Goal: Find specific page/section: Find specific page/section

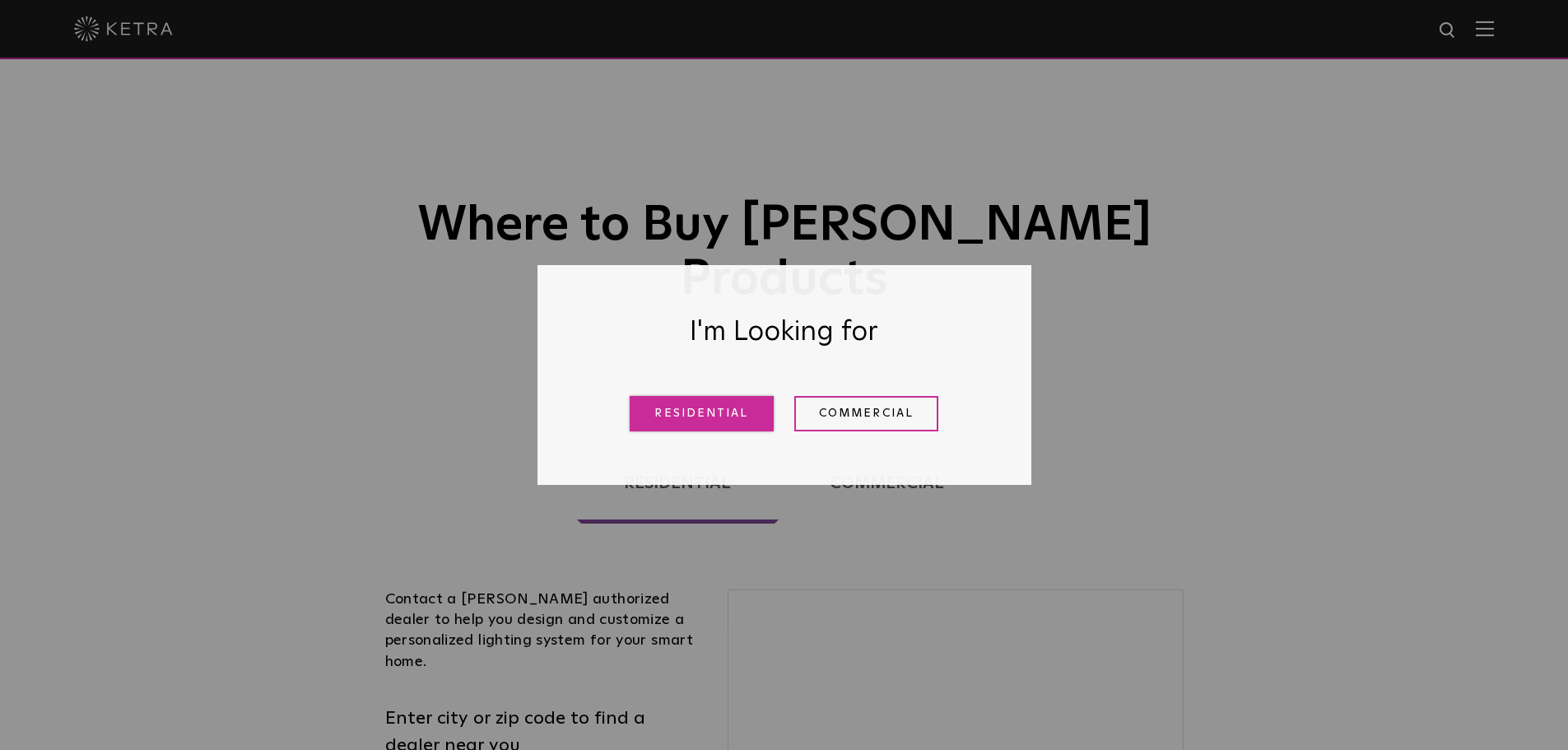
click at [746, 423] on link "Residential" at bounding box center [701, 414] width 144 height 36
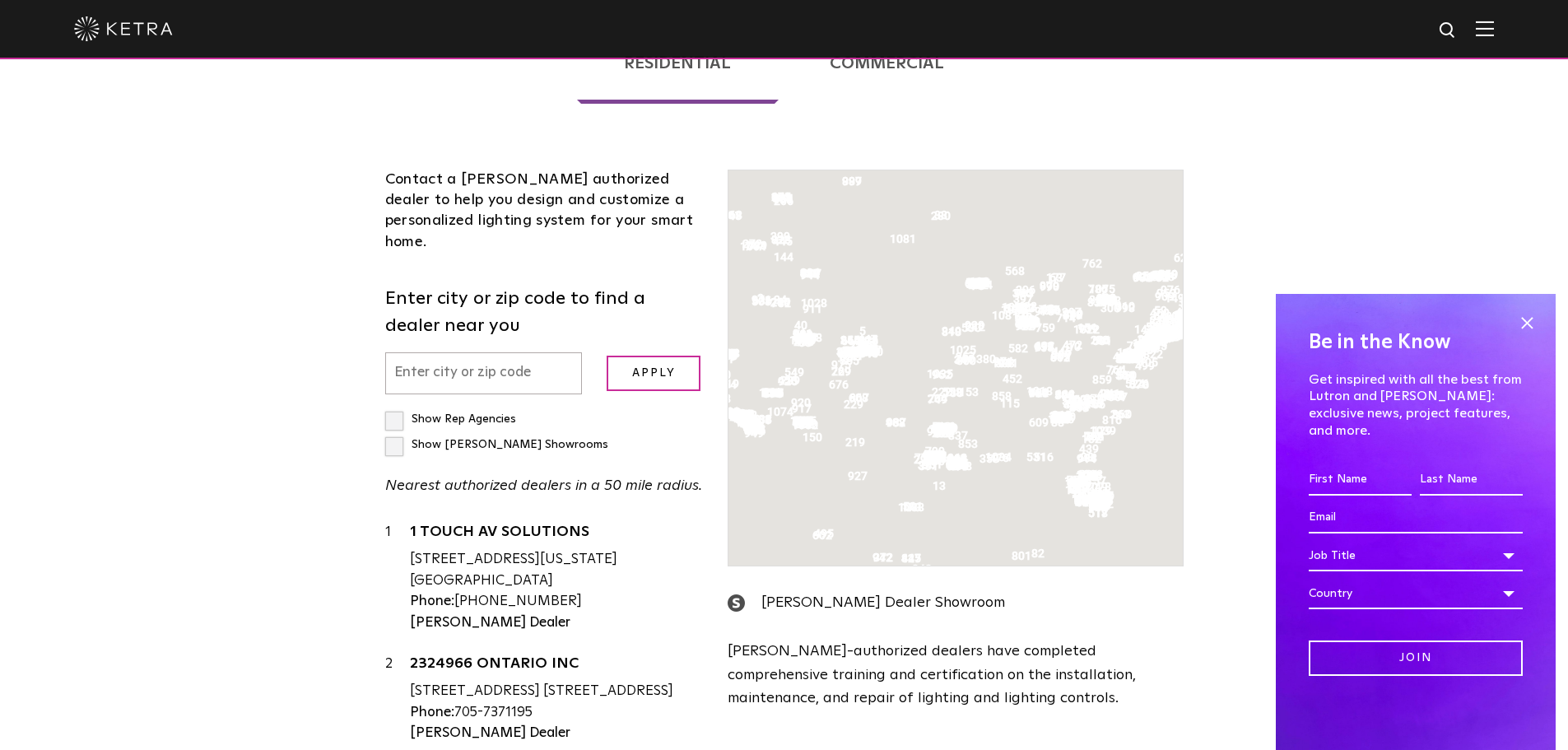
click at [430, 352] on input "text" at bounding box center [484, 373] width 198 height 42
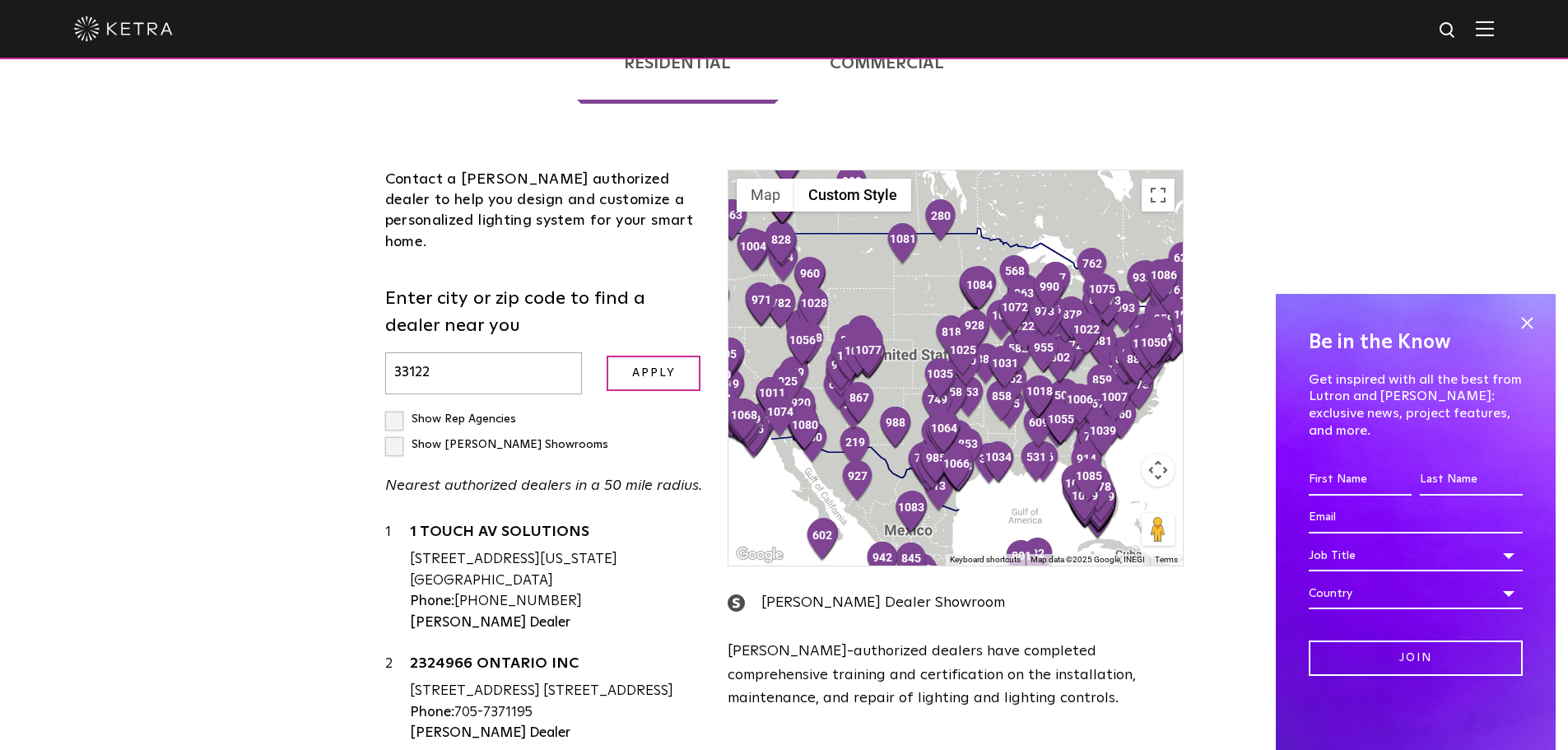
type input "33122"
click at [606, 355] on input "Apply" at bounding box center [653, 373] width 94 height 36
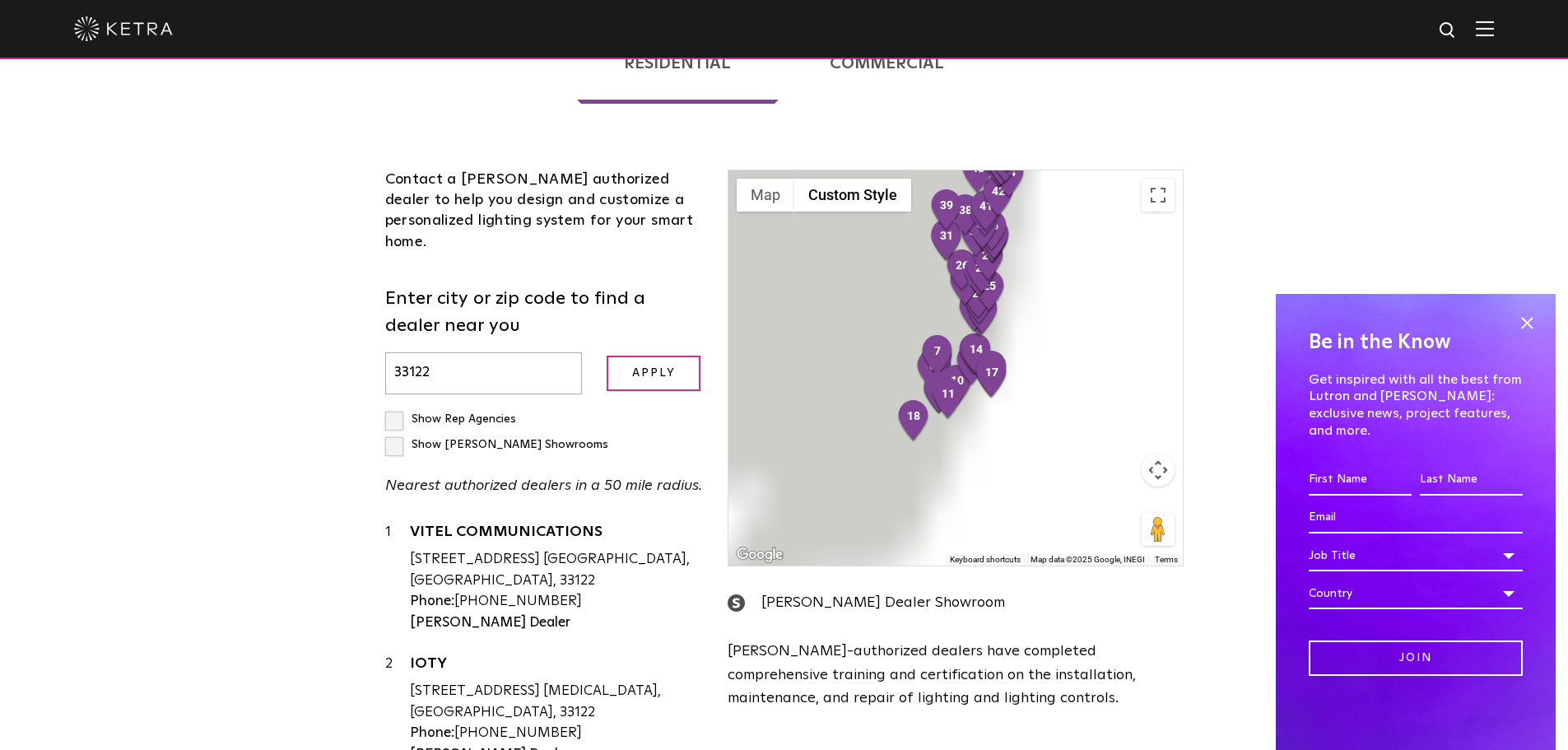
click at [390, 407] on input "Show [PERSON_NAME] Showrooms" at bounding box center [390, 412] width 11 height 11
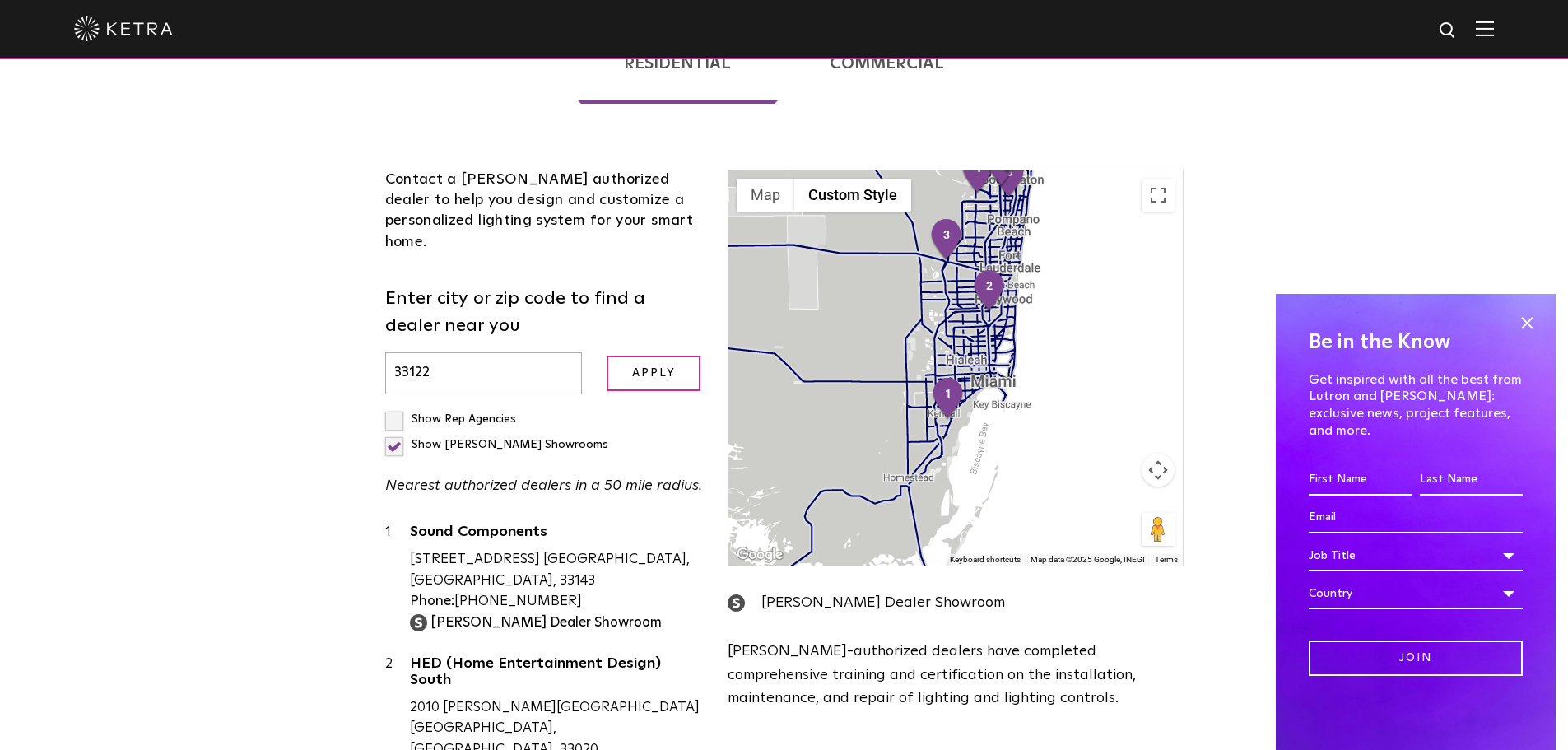
click at [542, 439] on label "Show [PERSON_NAME] Showrooms" at bounding box center [497, 444] width 223 height 12
click at [396, 407] on input "Show [PERSON_NAME] Showrooms" at bounding box center [390, 412] width 11 height 11
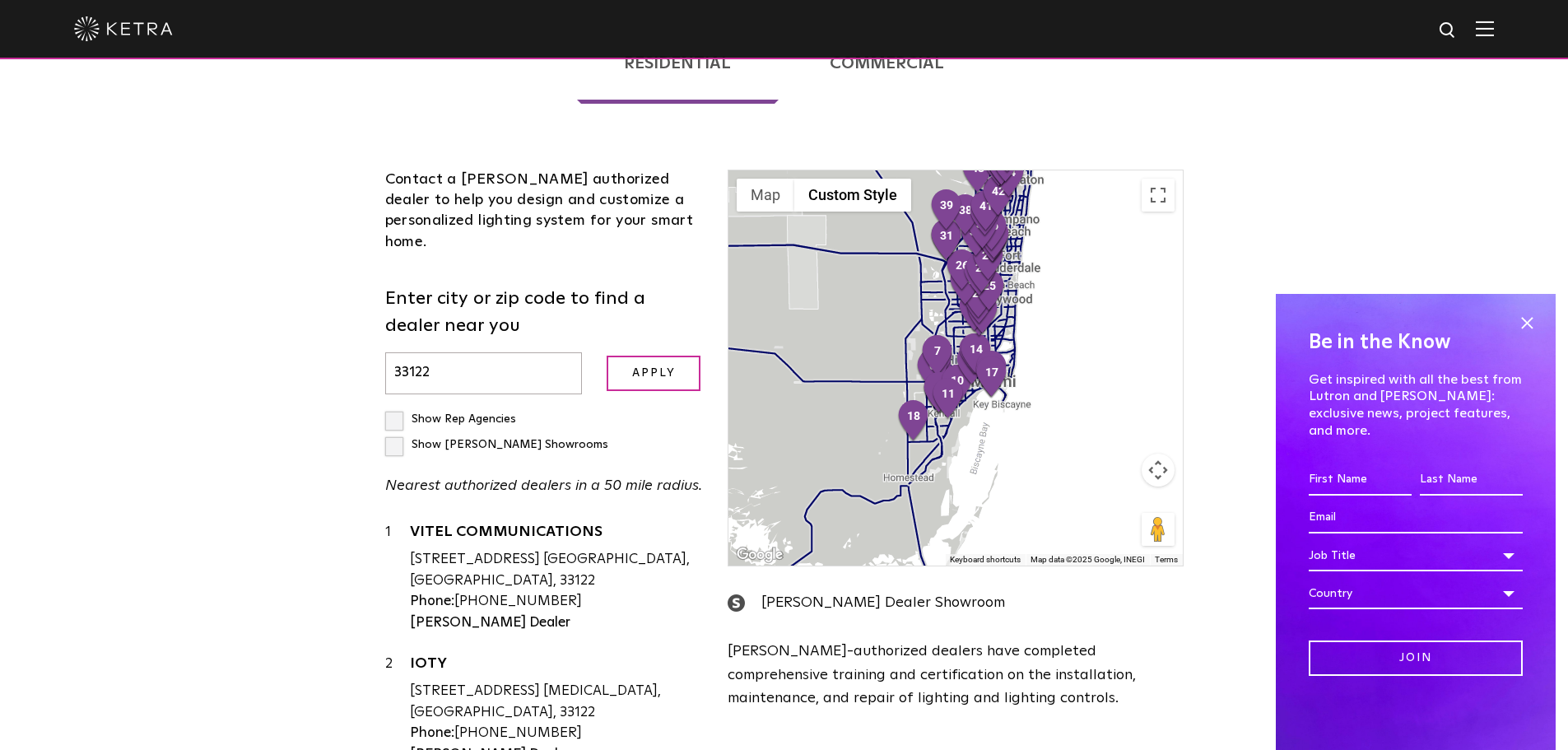
click at [390, 407] on input "Show [PERSON_NAME] Showrooms" at bounding box center [390, 412] width 11 height 11
checkbox input "true"
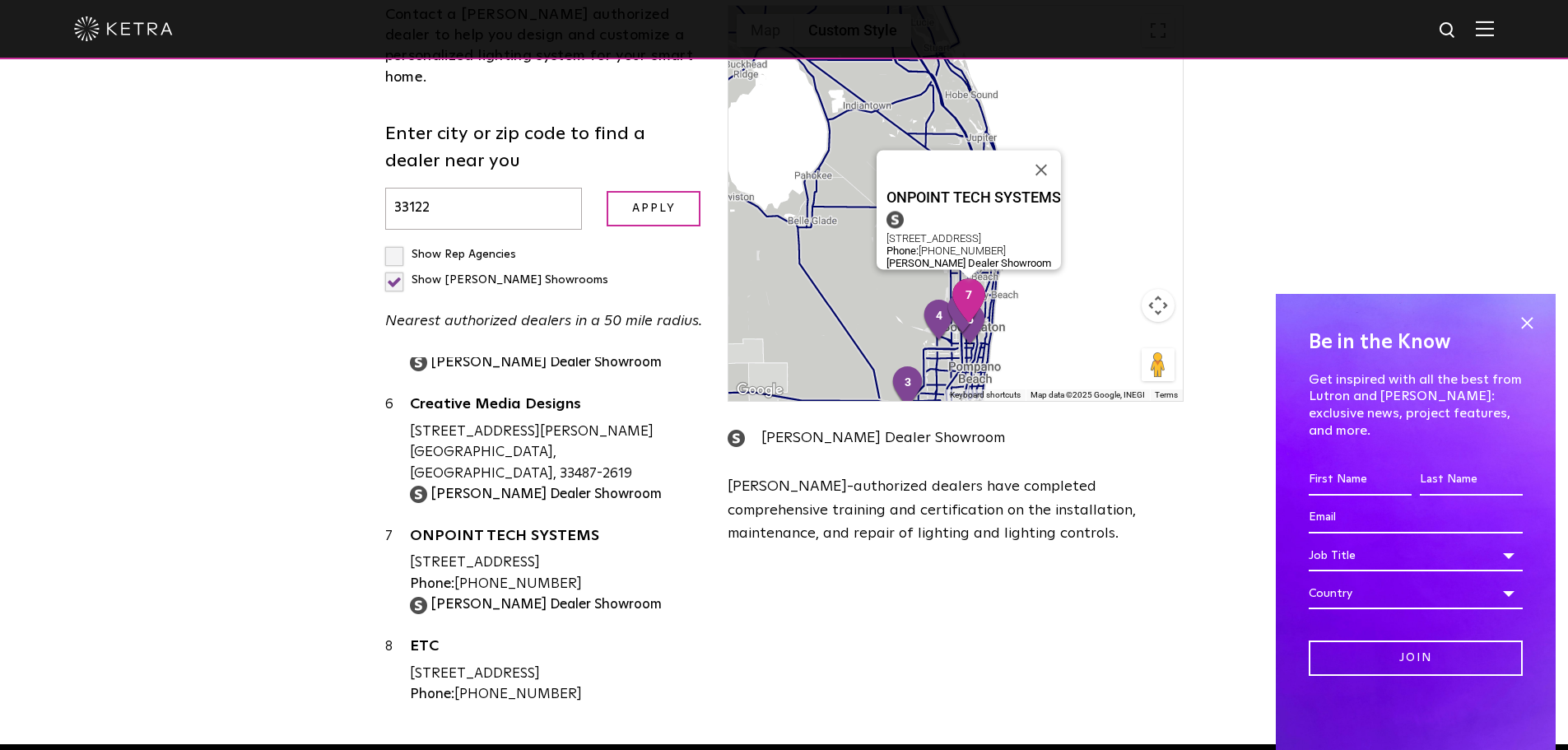
scroll to position [576, 0]
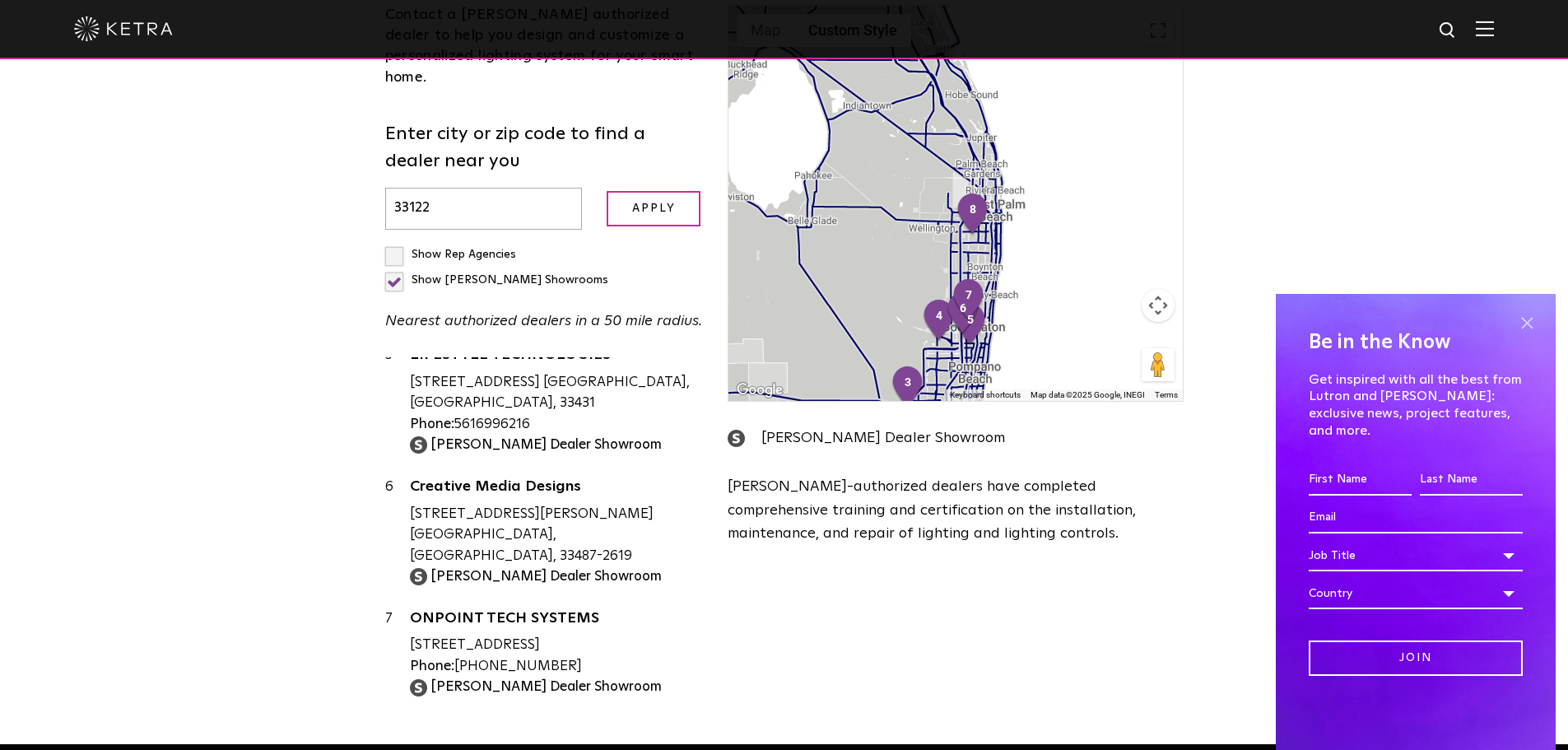
click at [1520, 335] on span at bounding box center [1527, 323] width 25 height 25
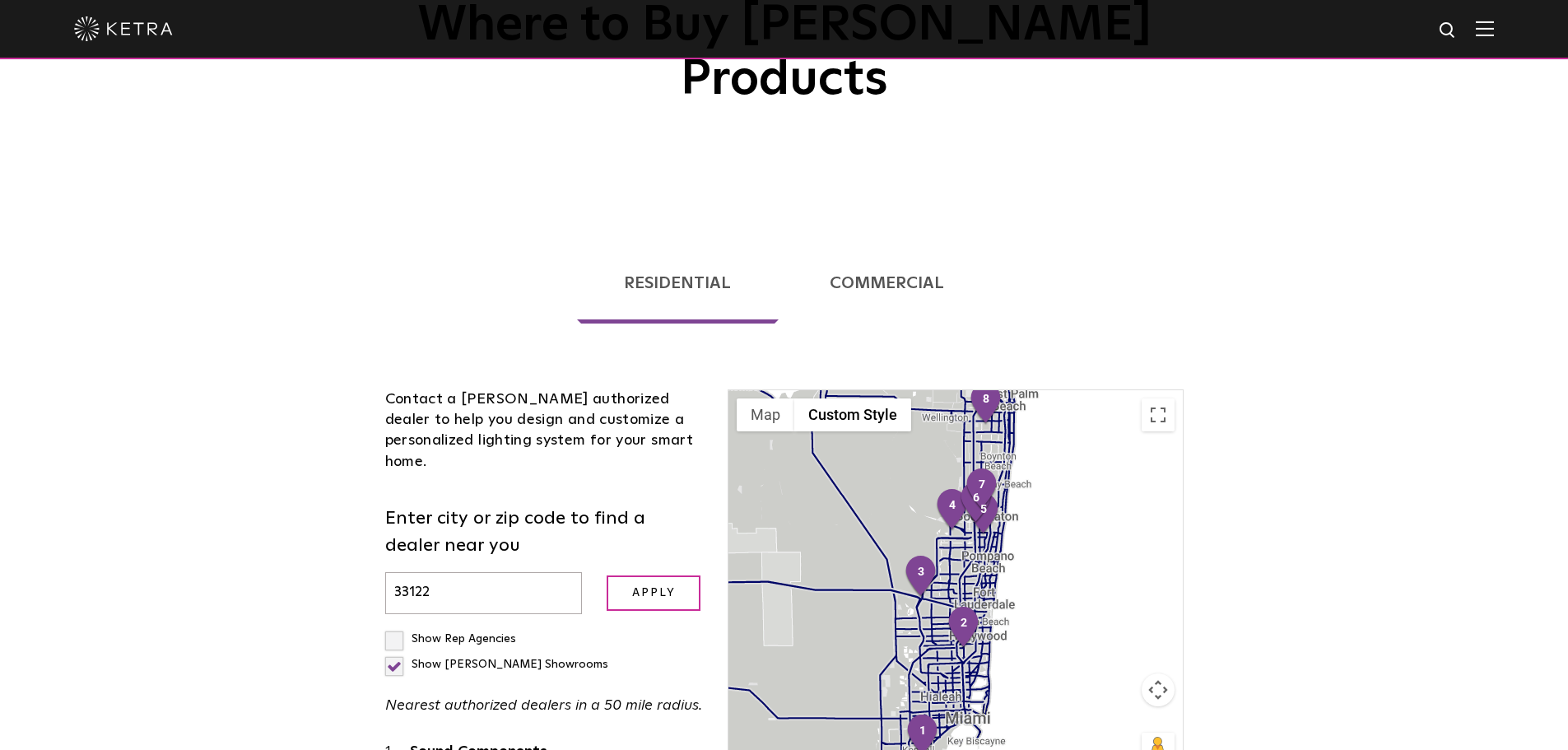
scroll to position [173, 0]
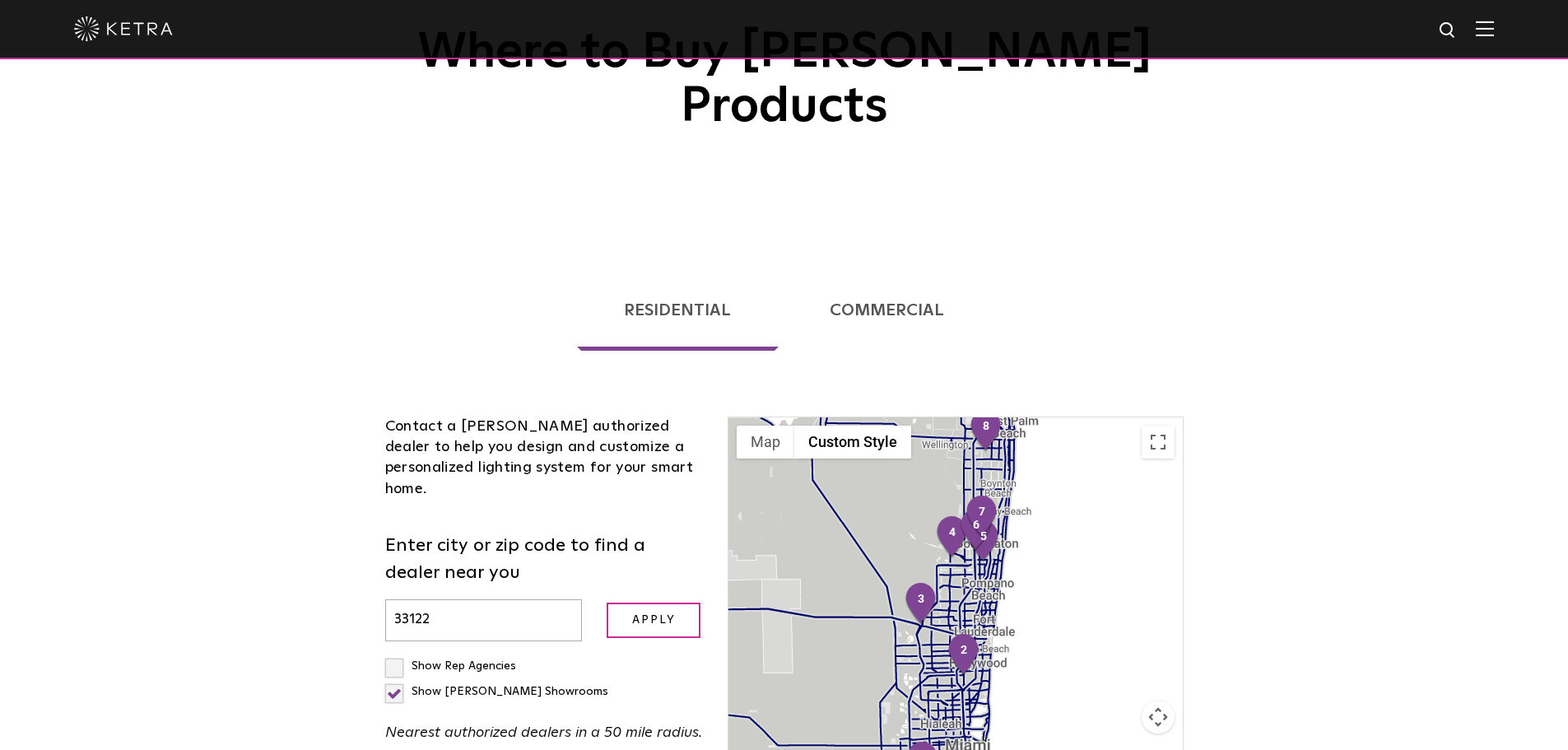
click at [1386, 287] on div "Loading... Residential Commercial Contact a [PERSON_NAME] authorized dealer to …" at bounding box center [784, 698] width 1568 height 914
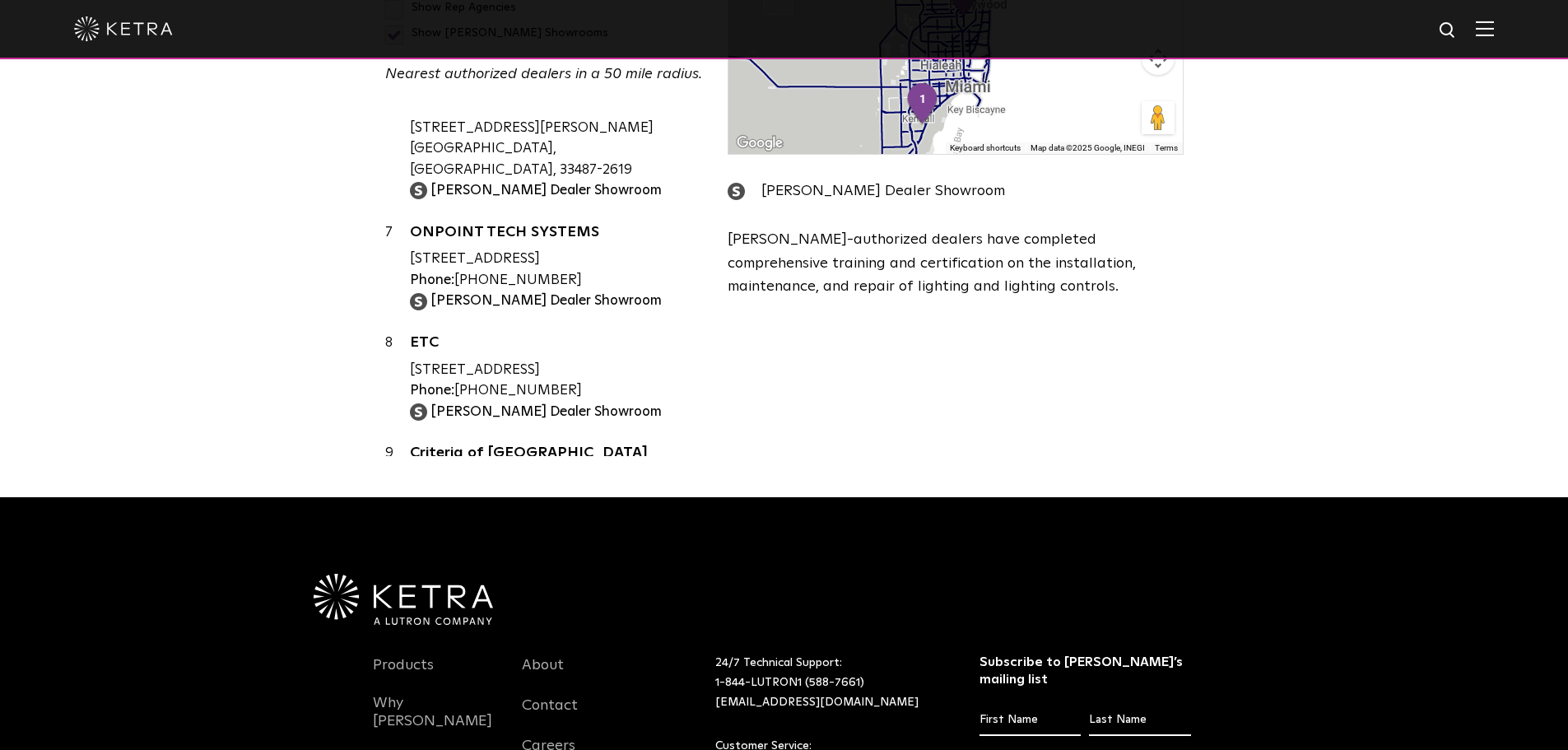
scroll to position [741, 0]
